Goal: Transaction & Acquisition: Purchase product/service

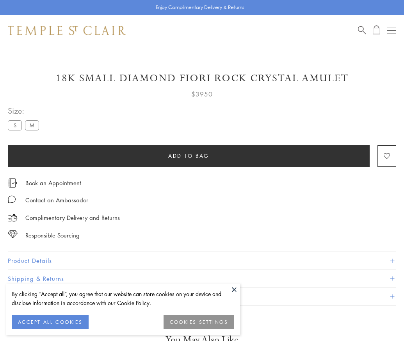
click at [189, 155] on span "Add to bag" at bounding box center [188, 155] width 41 height 9
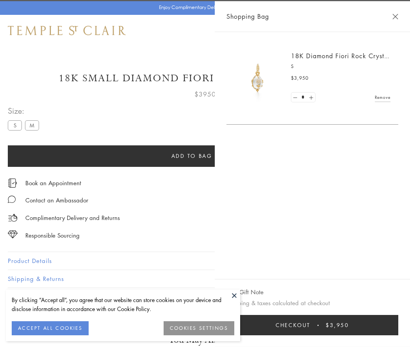
click at [310, 325] on span "Checkout" at bounding box center [293, 325] width 35 height 9
